Goal: Register for event/course

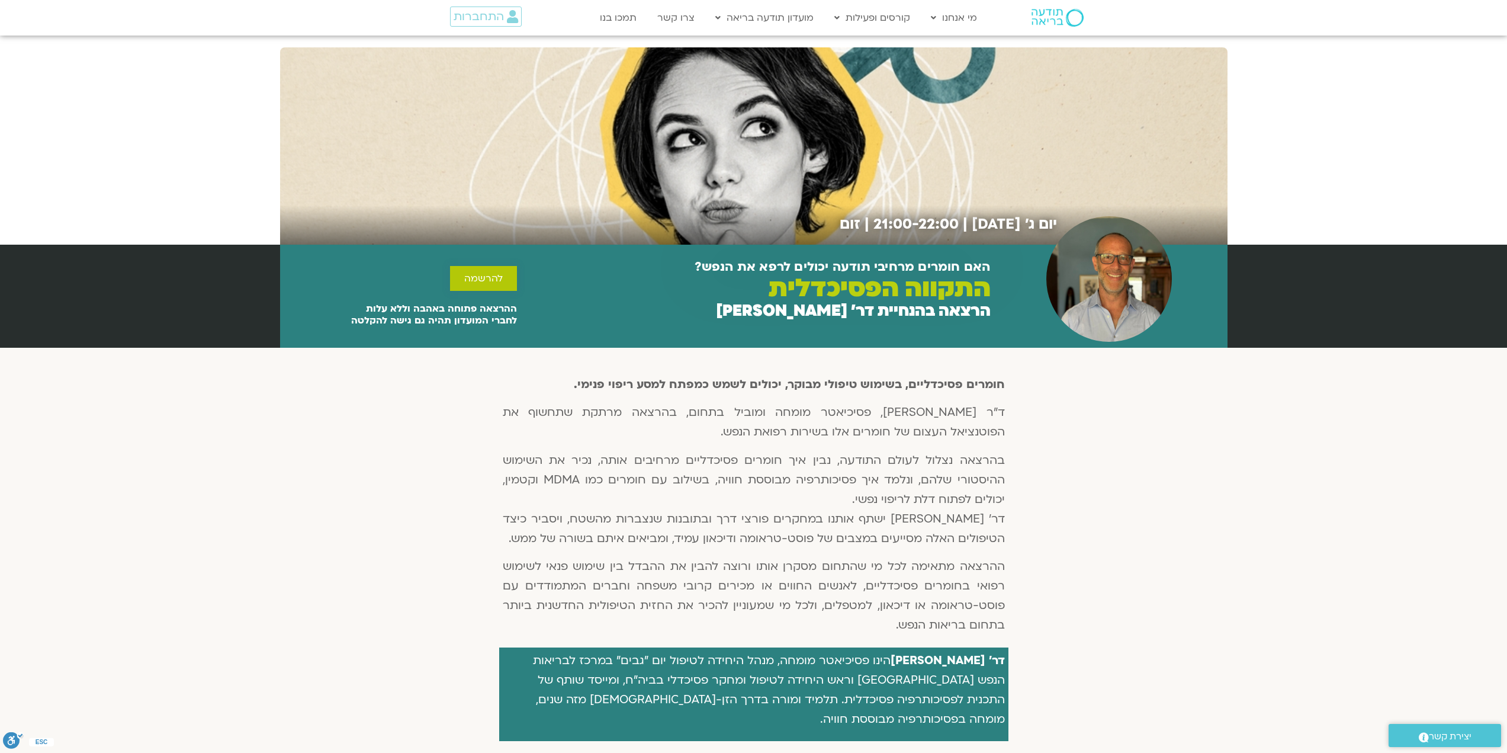
click at [493, 277] on span "להרשמה" at bounding box center [483, 278] width 38 height 11
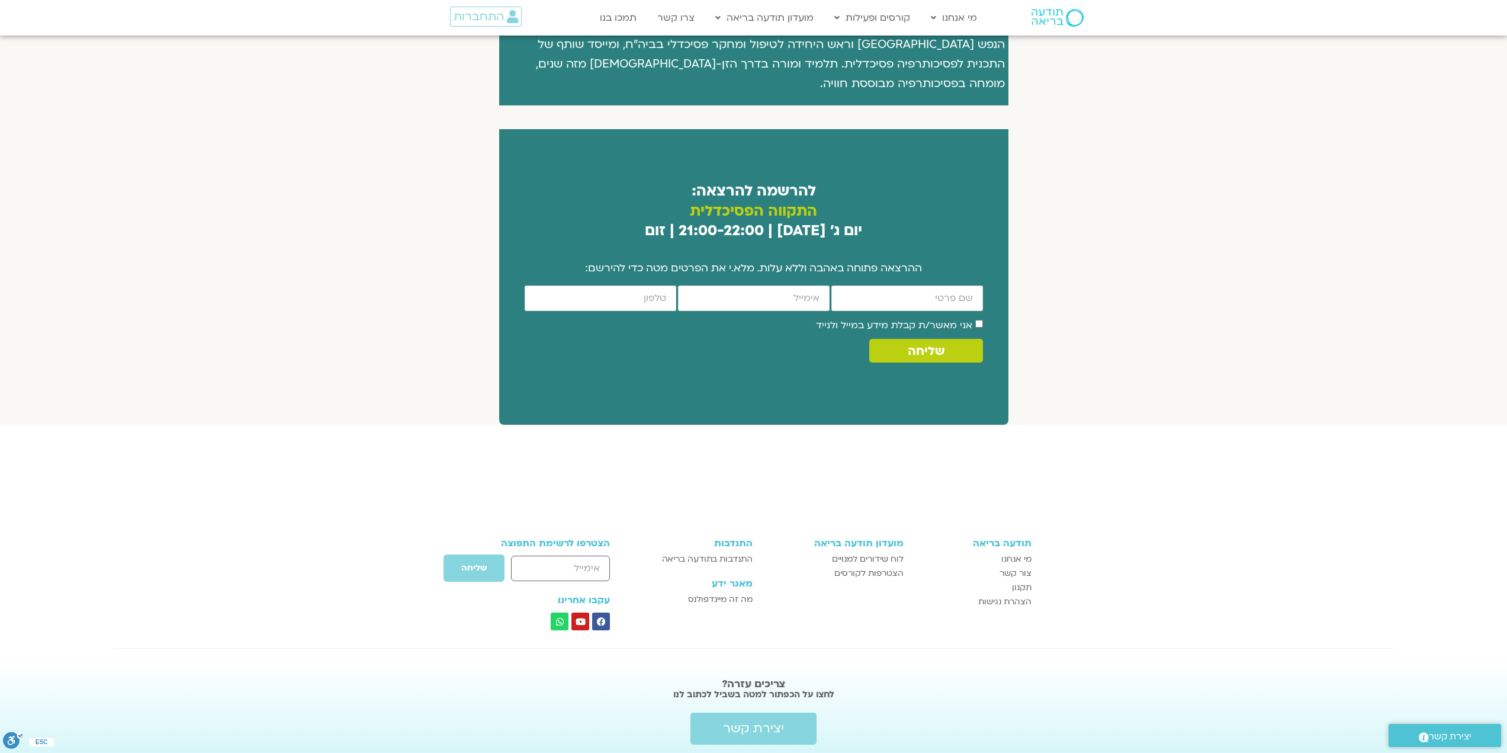
scroll to position [647, 0]
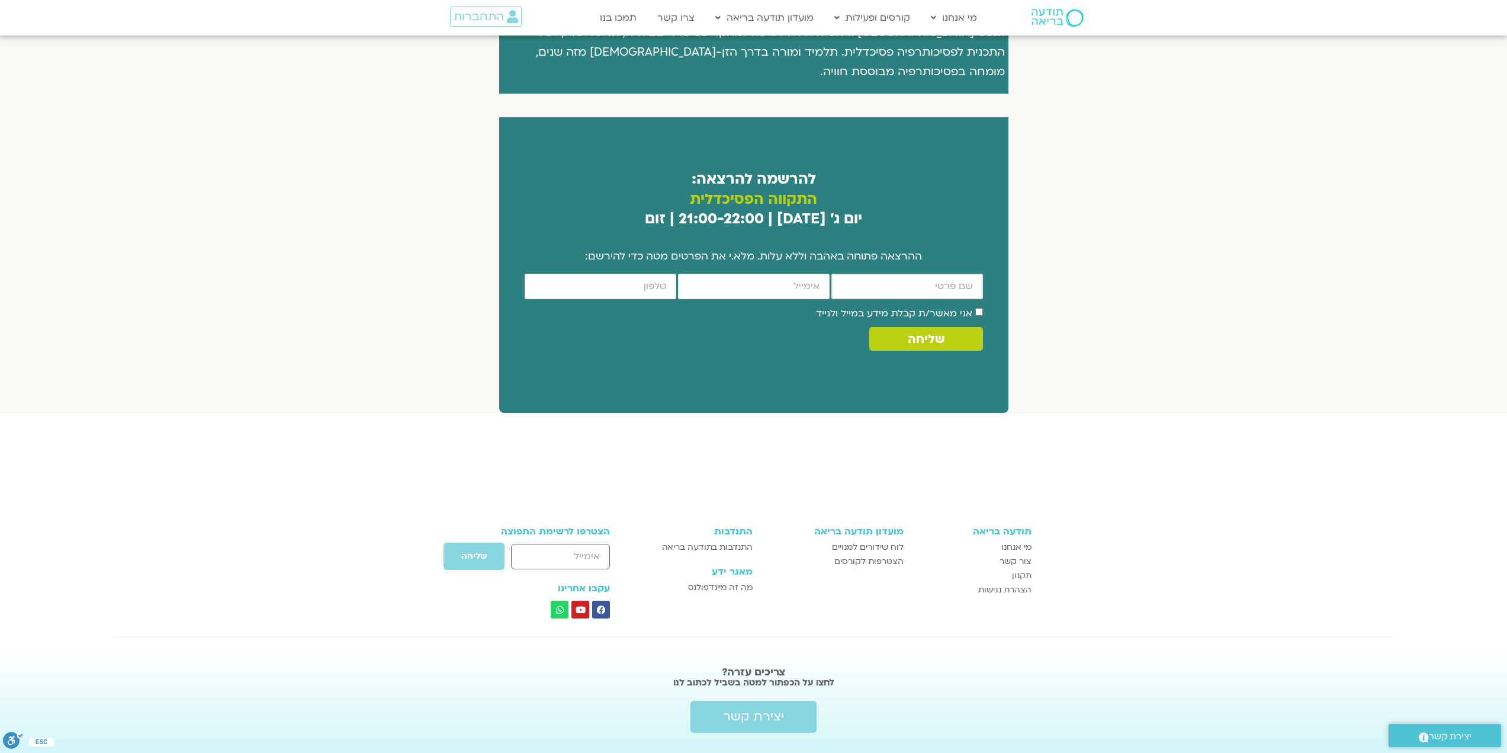
click at [932, 274] on input "firstname" at bounding box center [907, 286] width 152 height 25
type input "רוזלי סיטמן"
type input "rsitman@tauex.tau.ac.il"
type input "0548131777"
click at [917, 332] on span "שליחה" at bounding box center [926, 339] width 37 height 14
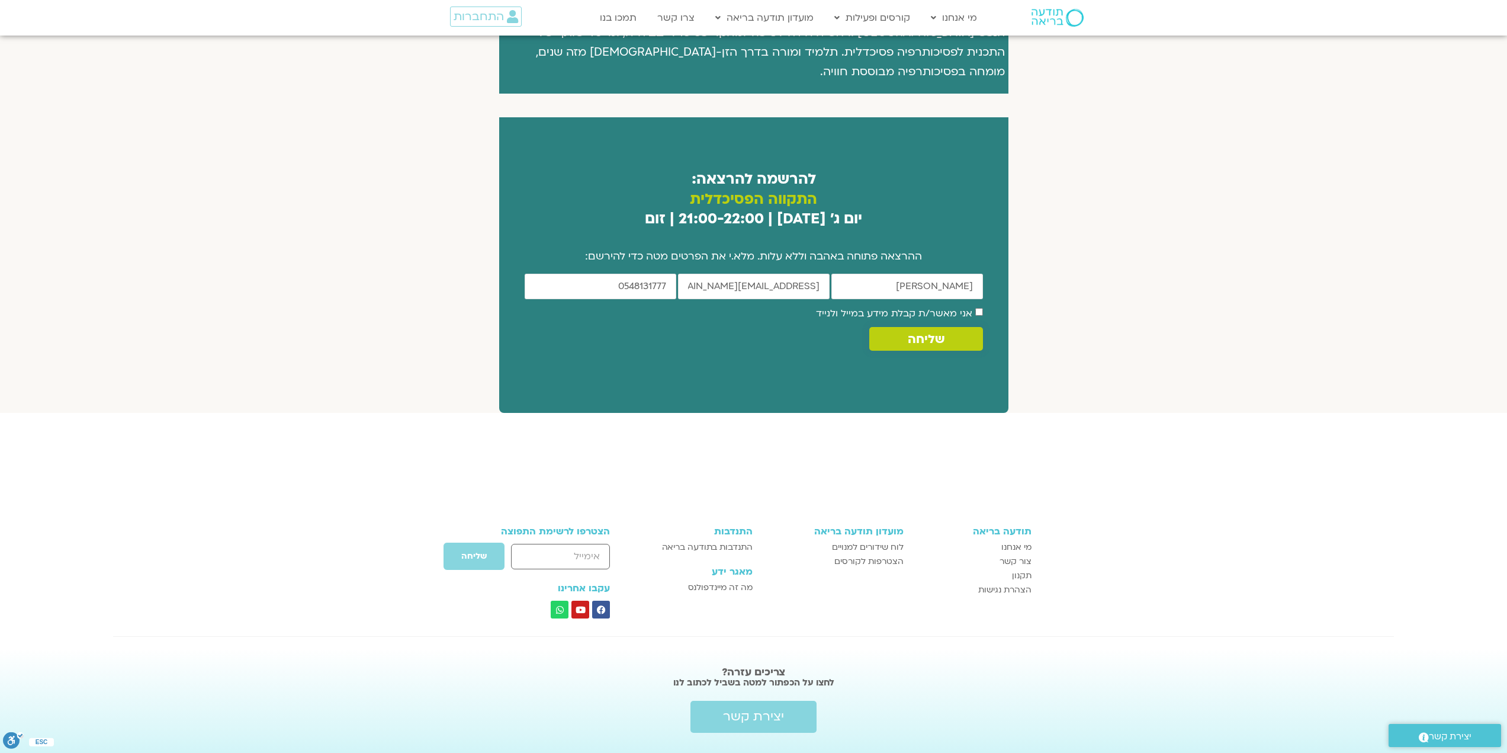
click at [881, 327] on button "שליחה" at bounding box center [925, 339] width 113 height 24
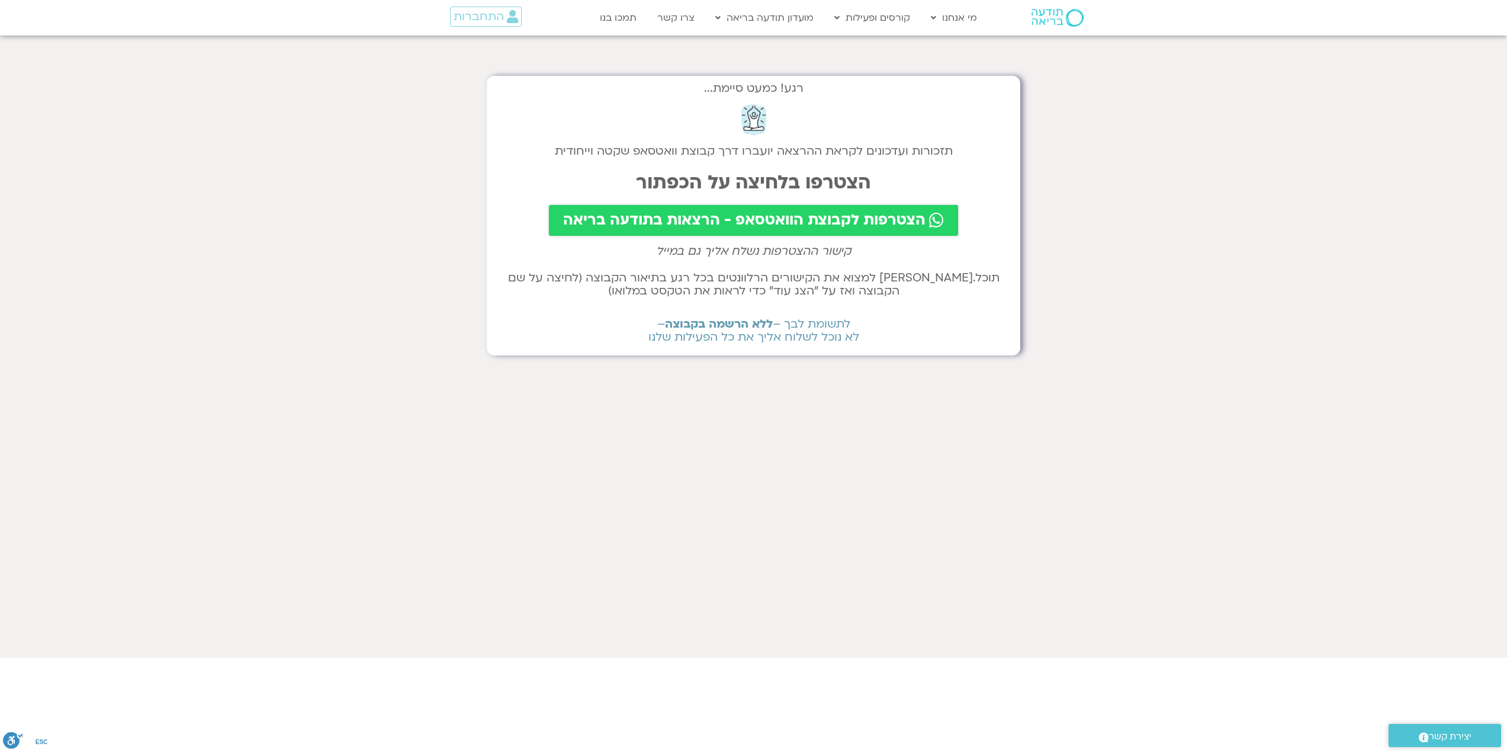
click at [789, 219] on span "הצטרפות לקבוצת הוואטסאפ - הרצאות בתודעה בריאה" at bounding box center [744, 220] width 362 height 17
